Goal: Task Accomplishment & Management: Manage account settings

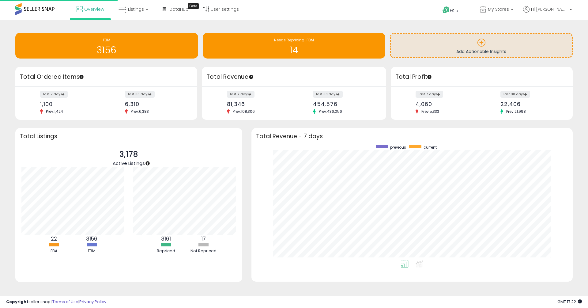
scroll to position [116, 309]
click at [130, 13] on link "Listings" at bounding box center [133, 9] width 39 height 18
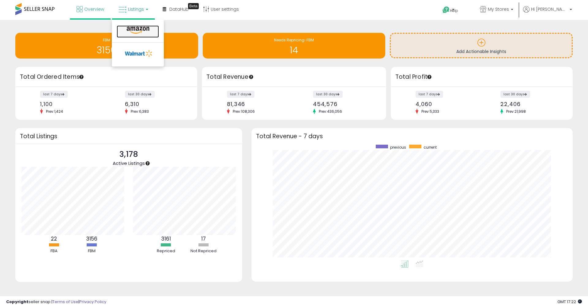
click at [141, 31] on icon at bounding box center [138, 30] width 27 height 8
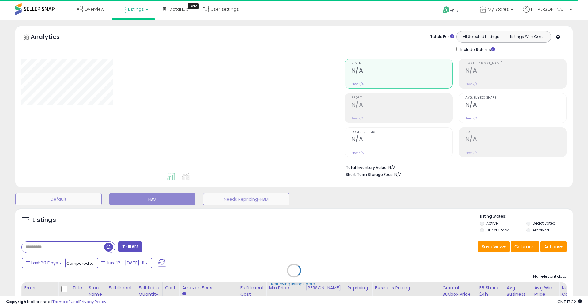
select select "**"
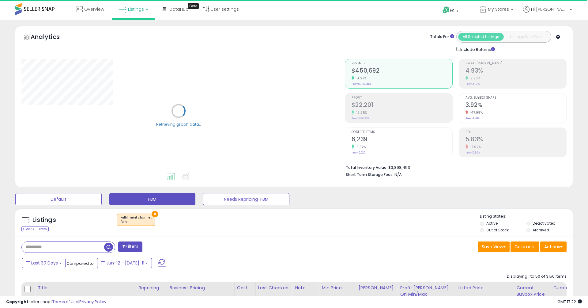
click at [511, 78] on div "2.28%" at bounding box center [516, 78] width 101 height 6
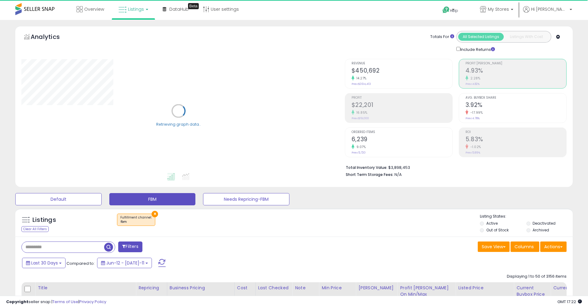
click at [494, 111] on div "-17.99%" at bounding box center [516, 113] width 101 height 6
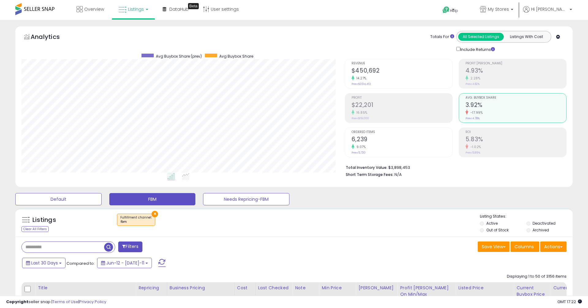
scroll to position [126, 324]
click at [508, 4] on link "My Stores" at bounding box center [497, 10] width 43 height 20
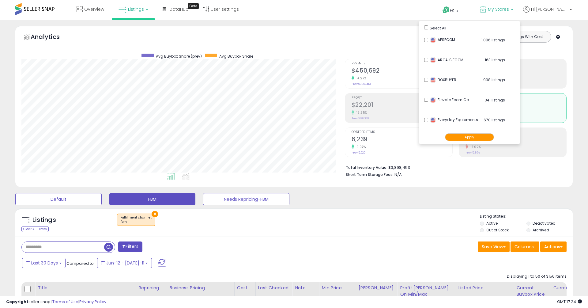
click at [470, 137] on button "Apply" at bounding box center [469, 137] width 49 height 8
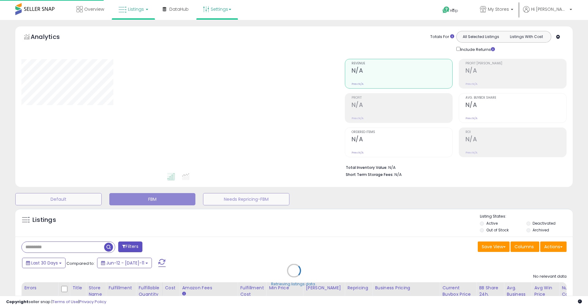
click at [227, 14] on link "Settings" at bounding box center [217, 9] width 37 height 18
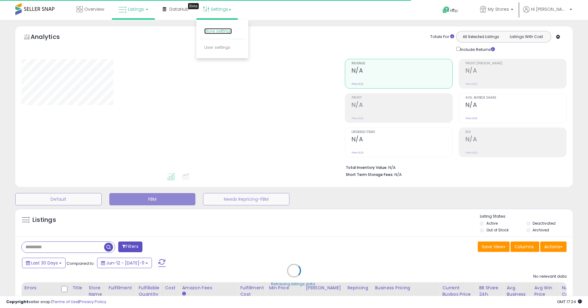
click at [226, 30] on link "Store settings" at bounding box center [218, 31] width 28 height 6
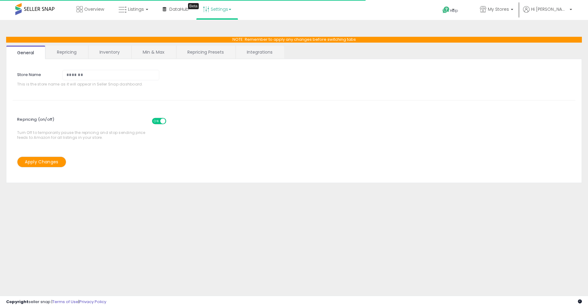
click at [152, 55] on link "Min & Max" at bounding box center [154, 52] width 44 height 13
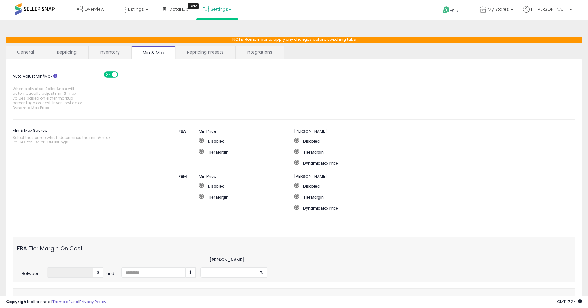
click at [197, 101] on div "Auto Adjust Min/Max When activated, Seller Snap will automatically adjust min &…" at bounding box center [294, 89] width 572 height 48
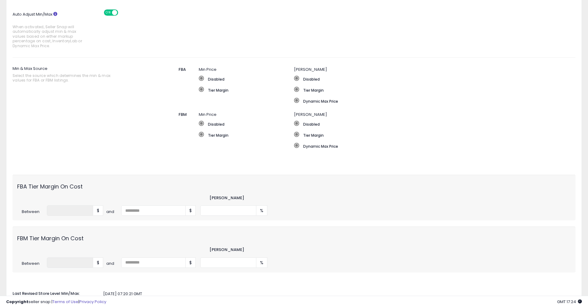
scroll to position [136, 0]
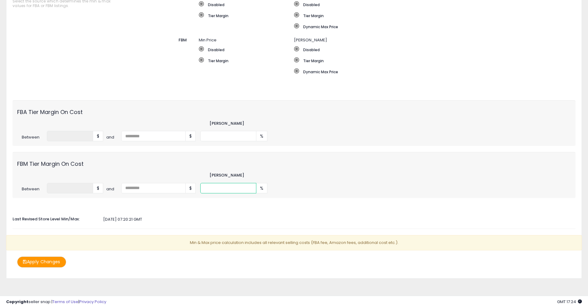
click at [215, 189] on input "*" at bounding box center [228, 188] width 56 height 10
type input "*"
click at [219, 211] on div "Auto Adjust Min/Max When activated, Seller Snap will automatically adjust min &…" at bounding box center [294, 98] width 563 height 339
